Goal: Information Seeking & Learning: Find specific page/section

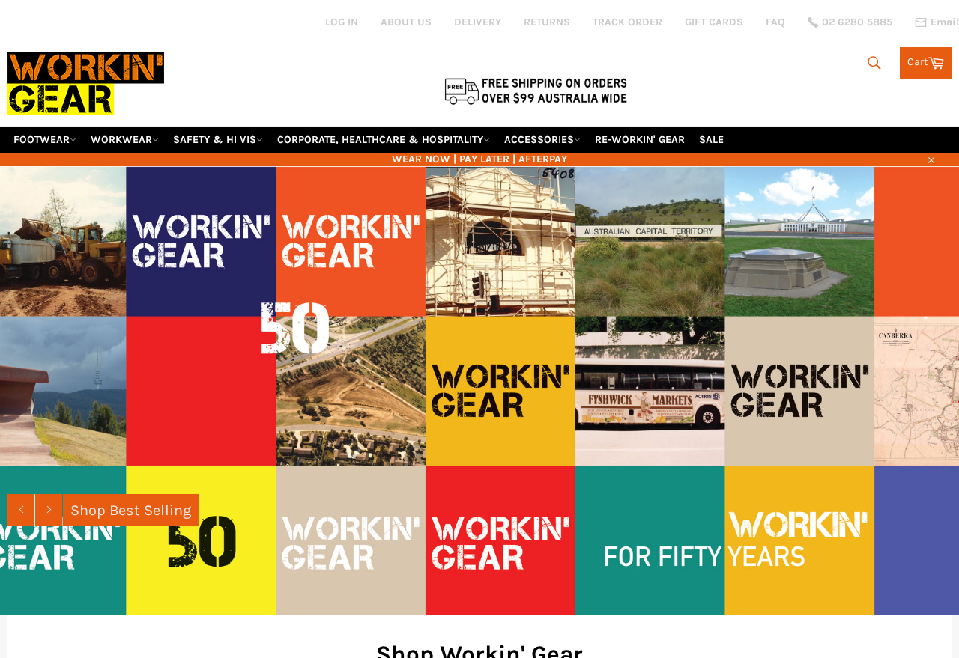
click at [868, 55] on icon "submit" at bounding box center [874, 63] width 16 height 16
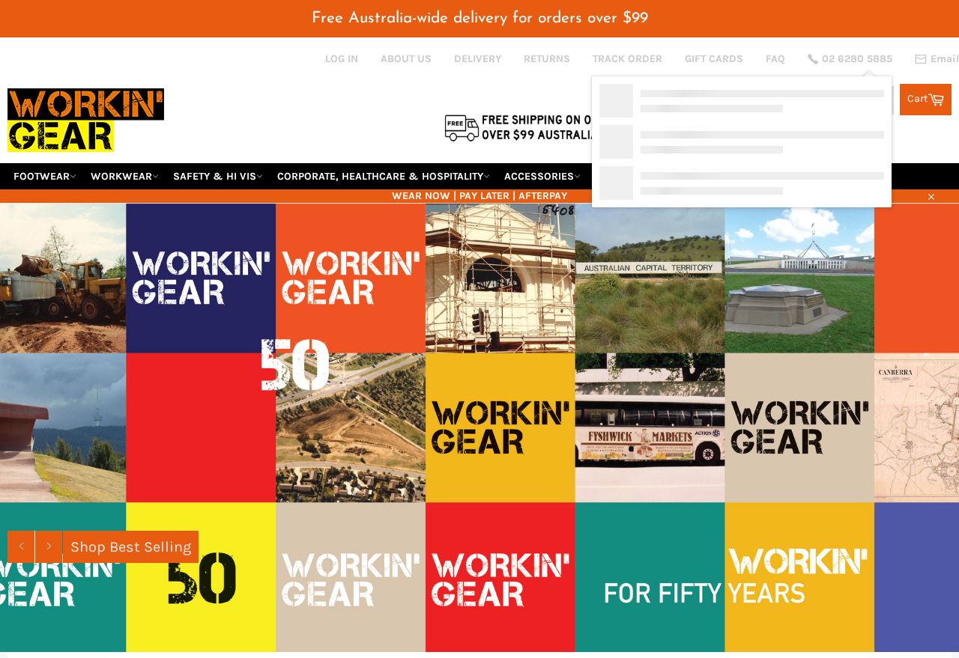
type input "Fire"
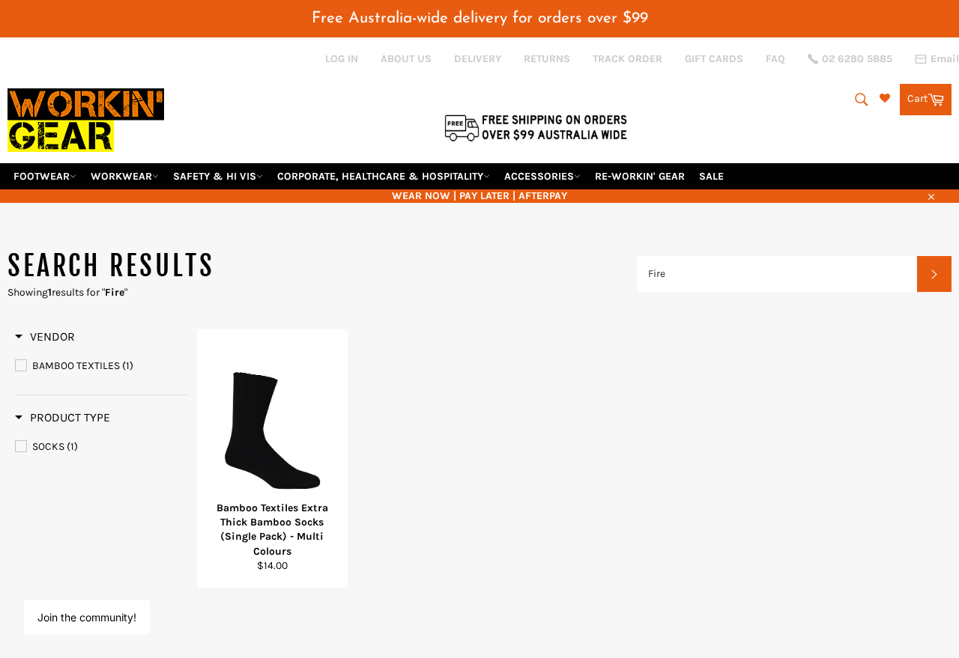
click at [849, 84] on button "Search" at bounding box center [860, 99] width 34 height 31
type input "Fire"
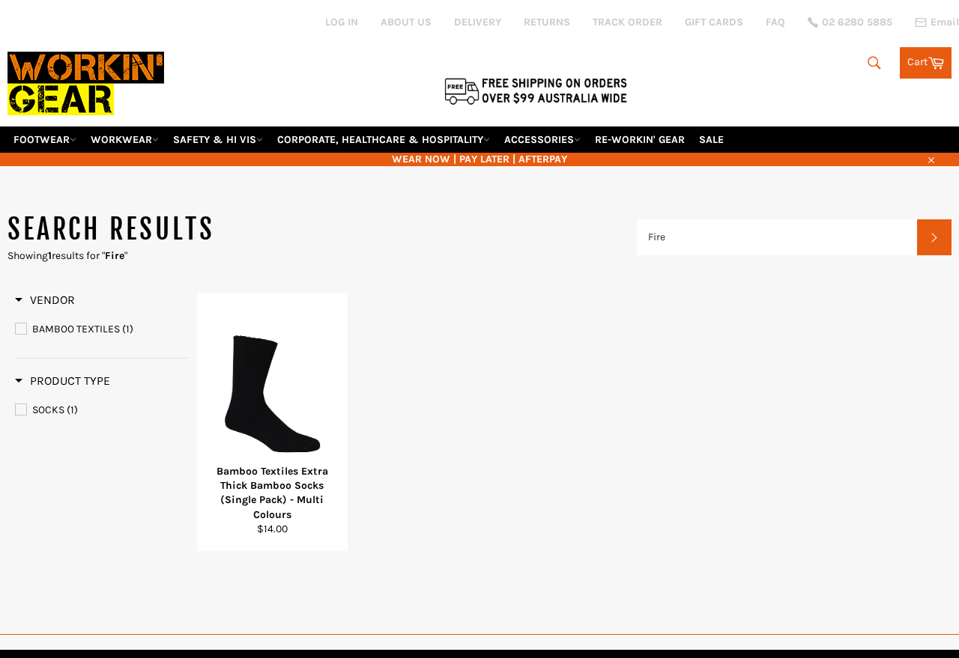
type input "Fire"
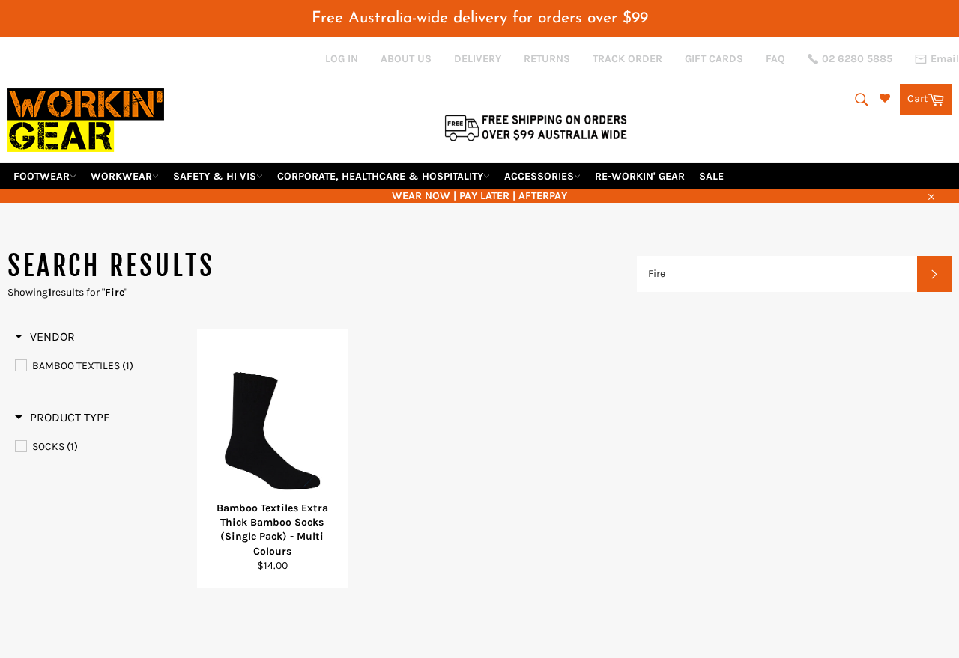
click at [836, 54] on span "02 6280 5885" at bounding box center [857, 59] width 70 height 10
click at [853, 91] on icon "submit" at bounding box center [861, 99] width 16 height 16
type input "Fire J"
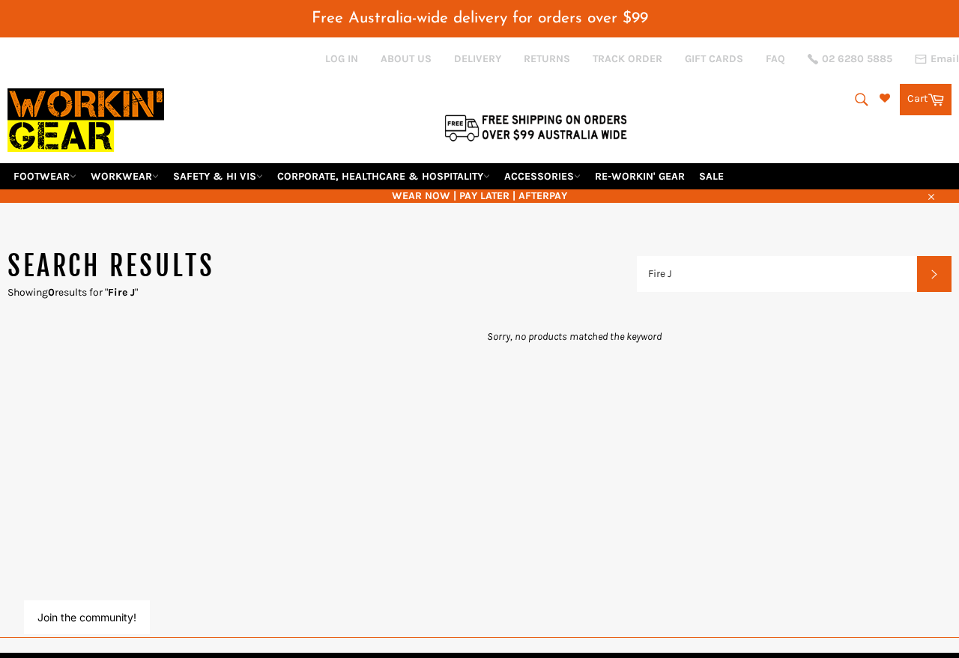
click at [858, 84] on button "Search" at bounding box center [860, 99] width 34 height 31
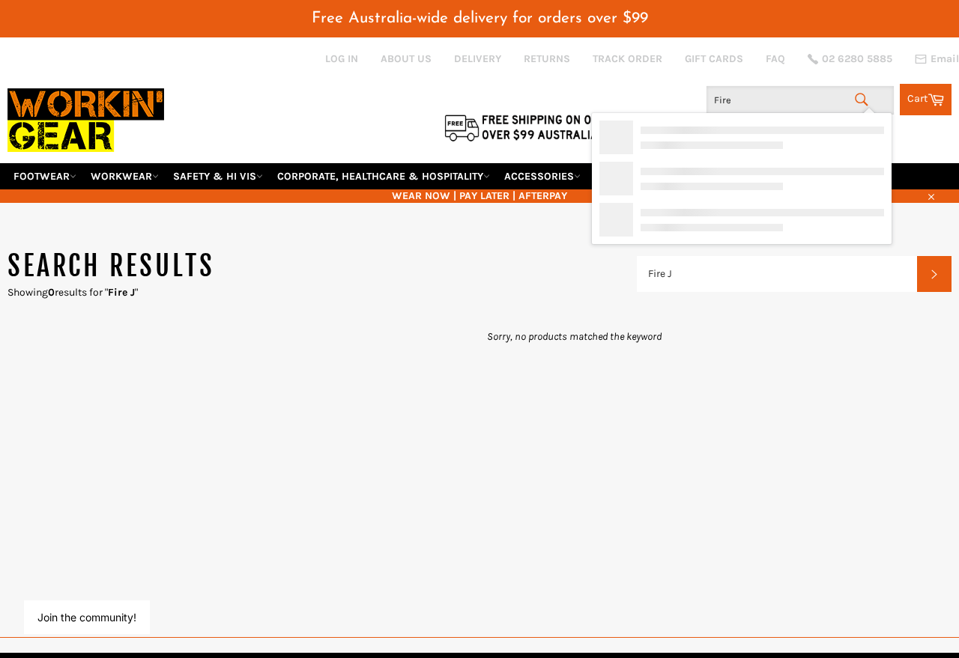
type input "Fir"
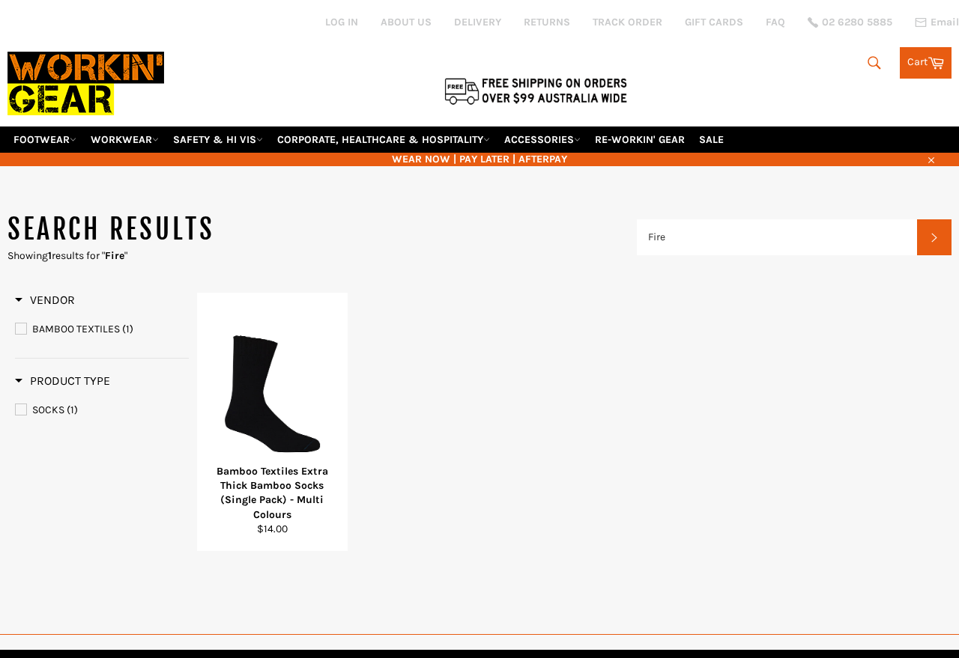
scroll to position [7, 0]
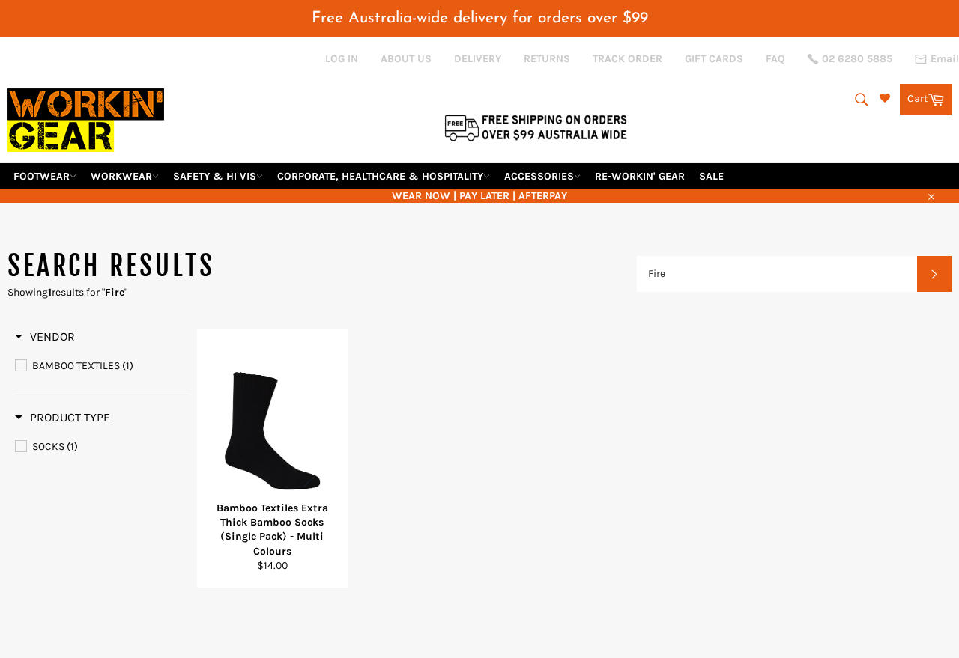
click at [832, 91] on icon "submit" at bounding box center [861, 99] width 16 height 16
type input "F"
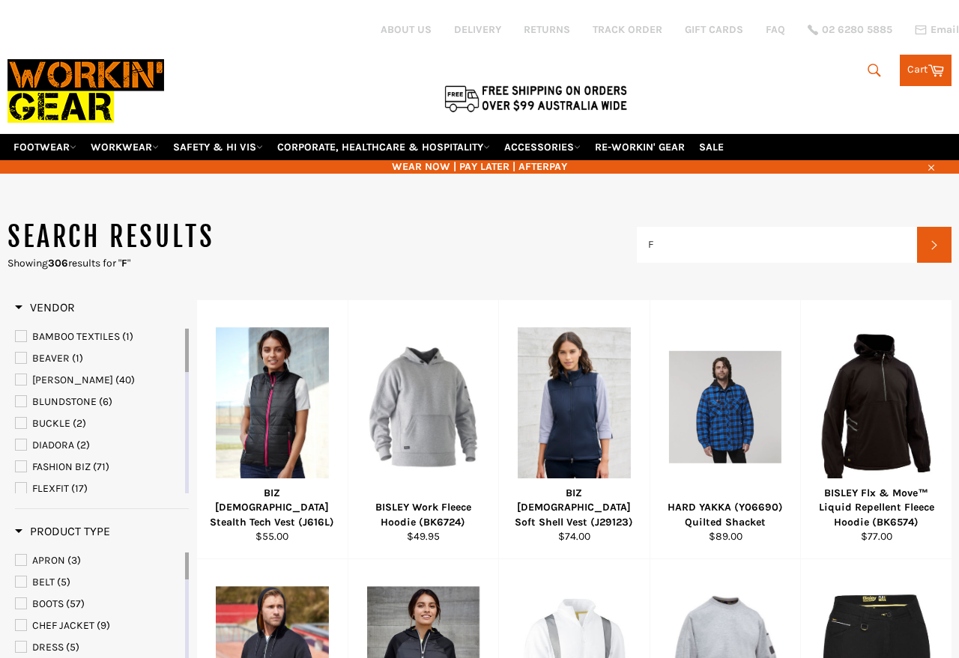
click at [849, 53] on div "Search Search Cart Cart" at bounding box center [794, 66] width 315 height 39
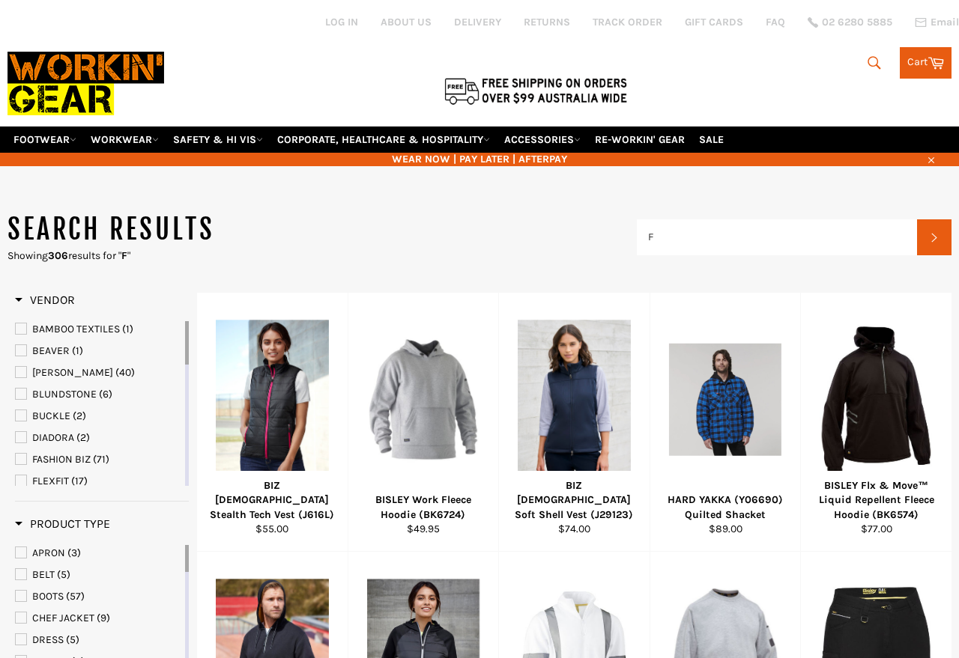
scroll to position [7, 0]
click at [867, 57] on icon "submit" at bounding box center [874, 63] width 16 height 16
type input "F"
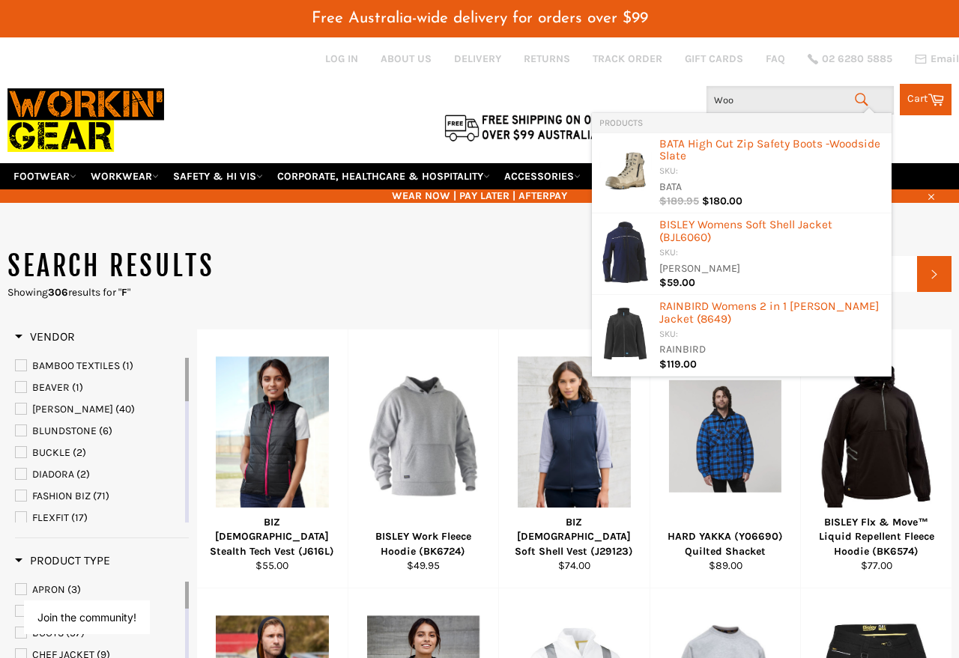
type input "Wool"
